Goal: Task Accomplishment & Management: Manage account settings

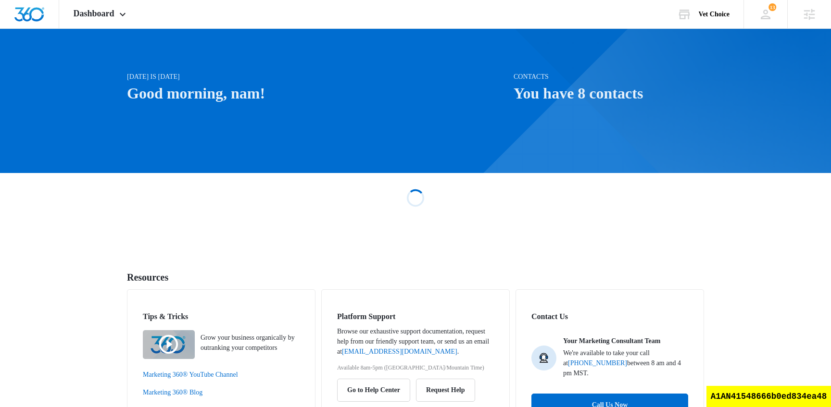
click at [106, 29] on div at bounding box center [415, 101] width 831 height 144
click at [113, 19] on div "Dashboard Apps Reputation Websites Forms CRM Email Social Shop Scheduling Payme…" at bounding box center [101, 14] width 84 height 28
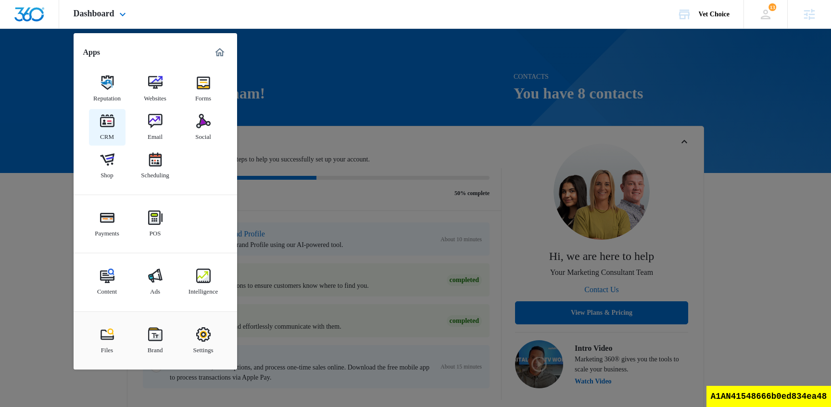
click at [110, 127] on img at bounding box center [107, 121] width 14 height 14
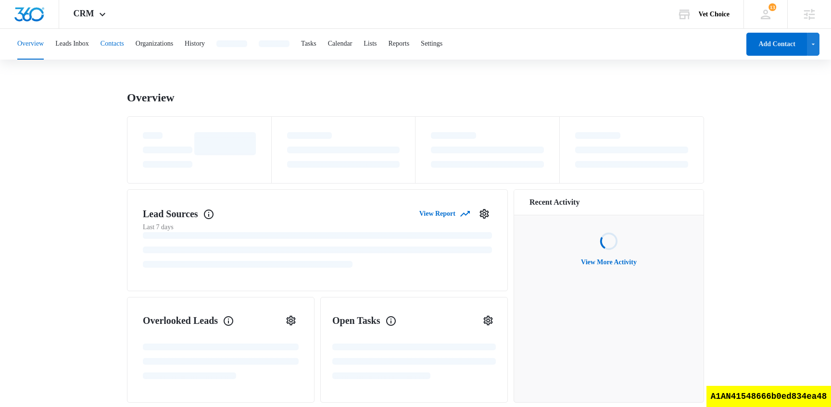
click at [124, 53] on button "Contacts" at bounding box center [112, 44] width 24 height 31
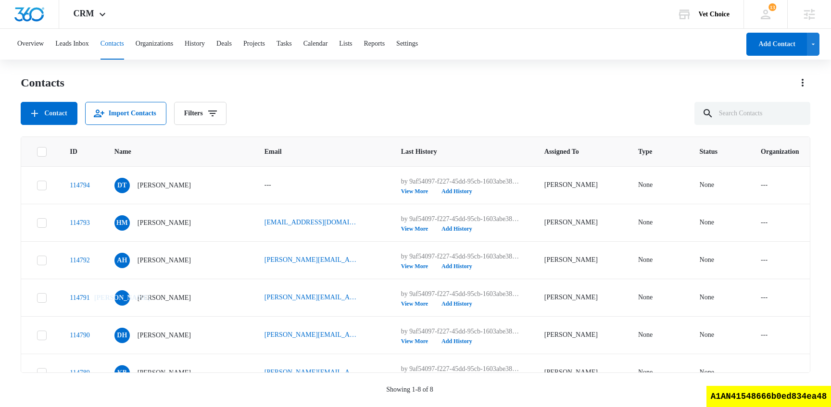
click at [39, 151] on icon at bounding box center [42, 152] width 9 height 9
click at [37, 151] on input "checkbox" at bounding box center [37, 151] width 0 height 0
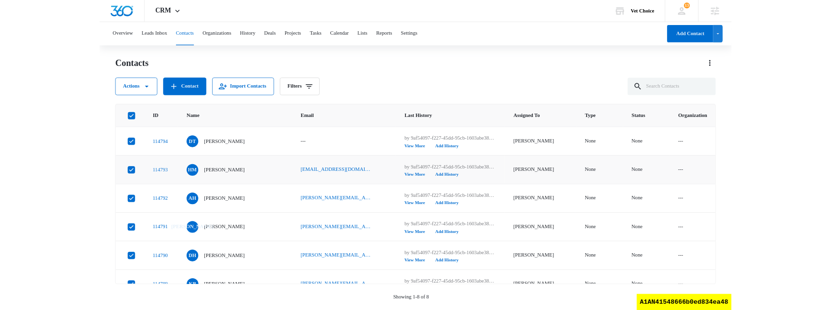
scroll to position [128, 0]
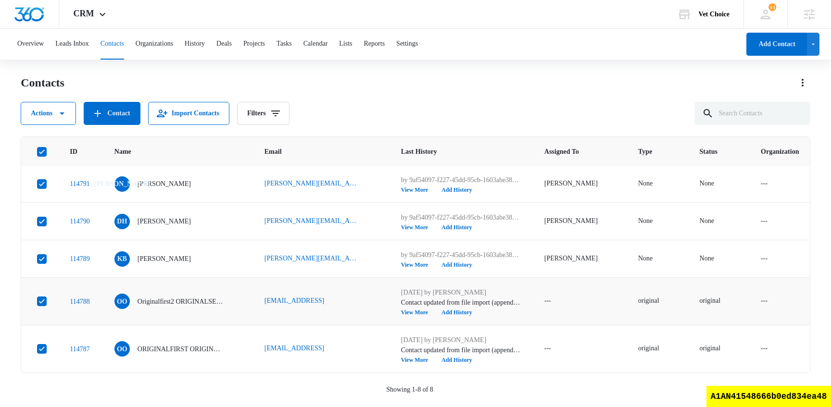
click at [44, 306] on td at bounding box center [39, 301] width 37 height 48
click at [47, 300] on td at bounding box center [39, 301] width 37 height 48
click at [44, 302] on icon at bounding box center [42, 301] width 9 height 9
click at [37, 302] on input "checkbox" at bounding box center [37, 301] width 0 height 0
click at [43, 350] on icon at bounding box center [42, 349] width 9 height 9
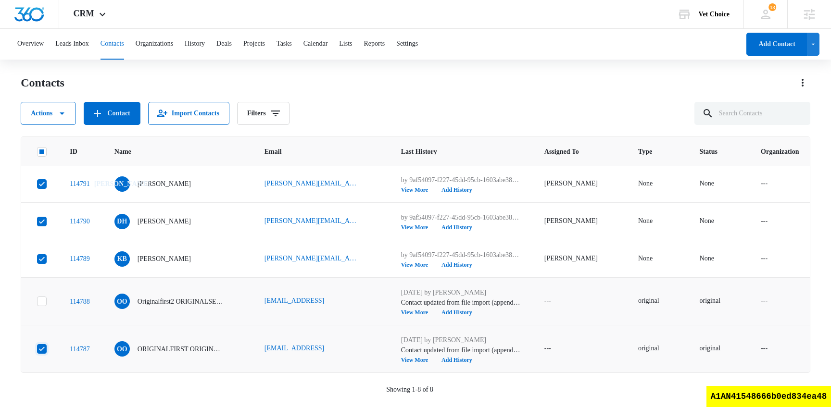
click at [37, 350] on input "checkbox" at bounding box center [37, 349] width 0 height 0
click at [62, 111] on icon "button" at bounding box center [62, 114] width 12 height 12
click at [75, 206] on button "Delete" at bounding box center [57, 202] width 72 height 14
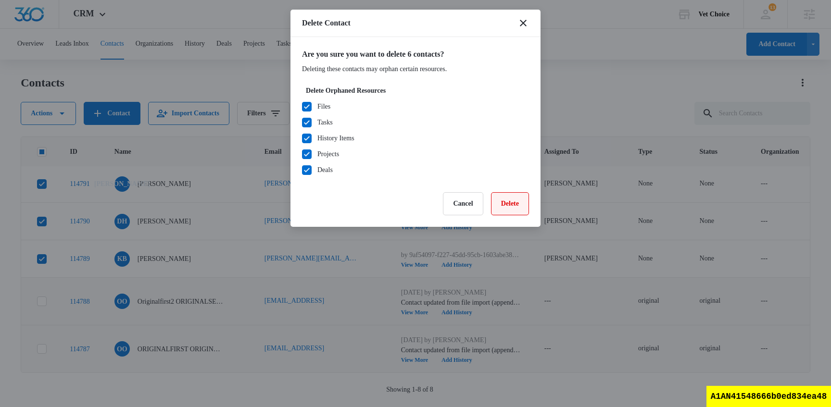
click at [510, 201] on button "Delete" at bounding box center [510, 203] width 38 height 23
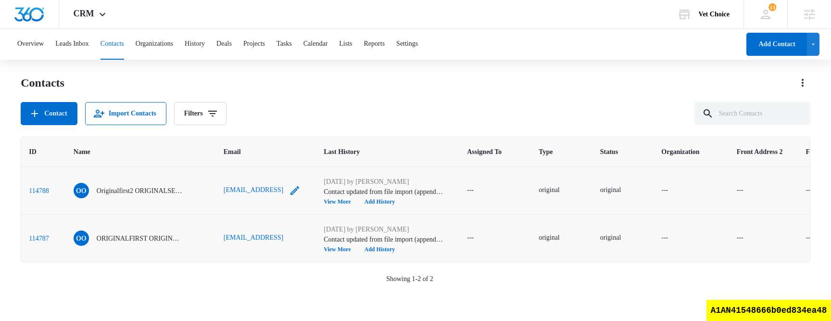
scroll to position [0, 0]
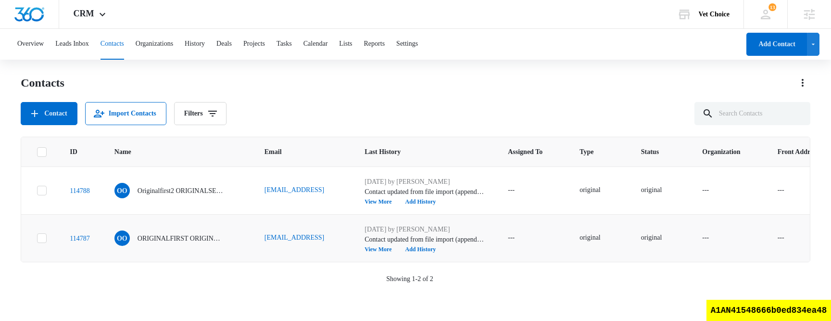
click at [341, 95] on div "Contacts Contact Import Contacts Filters" at bounding box center [415, 100] width 789 height 50
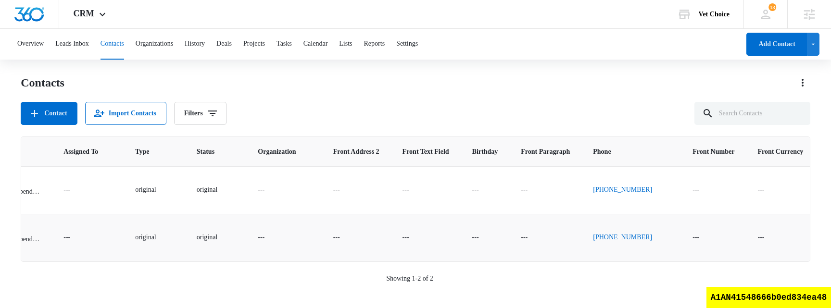
scroll to position [0, 402]
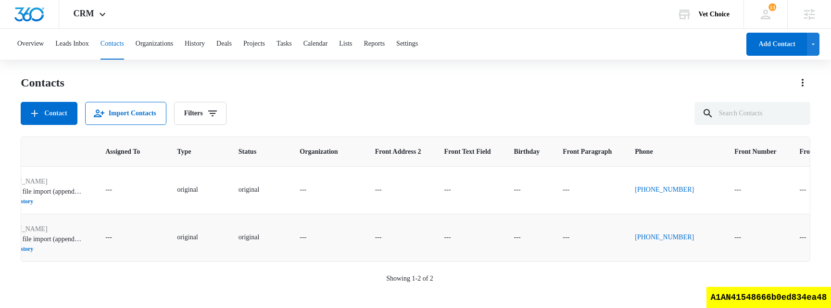
click at [488, 75] on div "Contacts" at bounding box center [415, 82] width 789 height 15
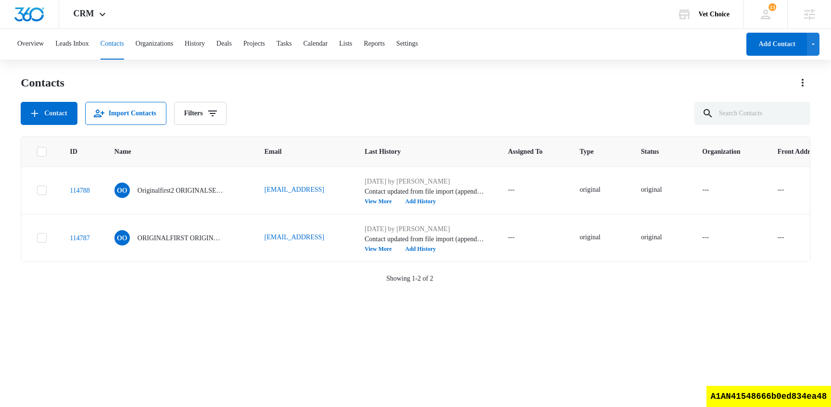
click at [581, 92] on div "Contacts Contact Import Contacts Filters" at bounding box center [415, 100] width 789 height 50
click at [379, 119] on div "Contact Import Contacts Filters" at bounding box center [415, 113] width 789 height 23
